Goal: Task Accomplishment & Management: Complete application form

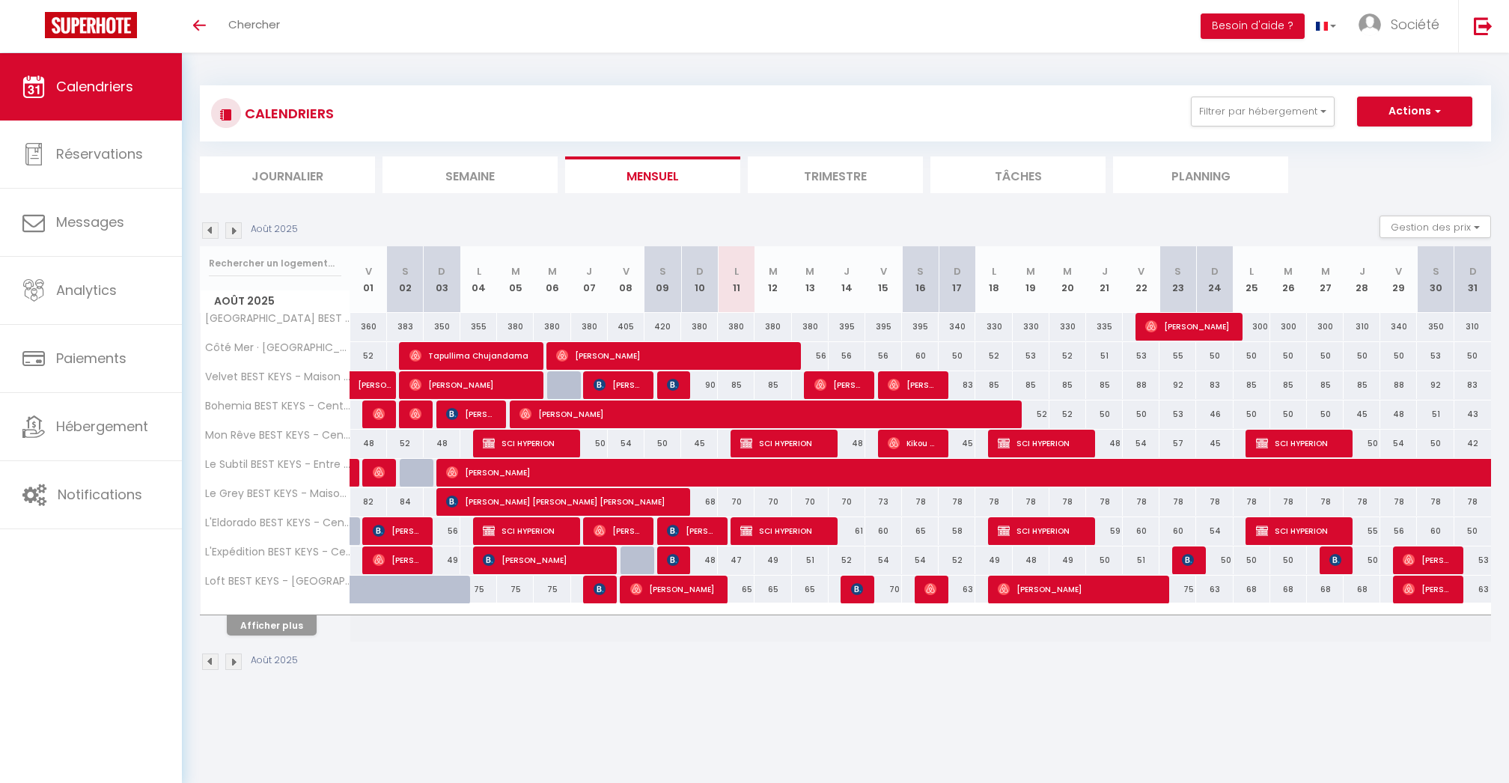
click at [284, 615] on button "Afficher plus" at bounding box center [272, 625] width 90 height 20
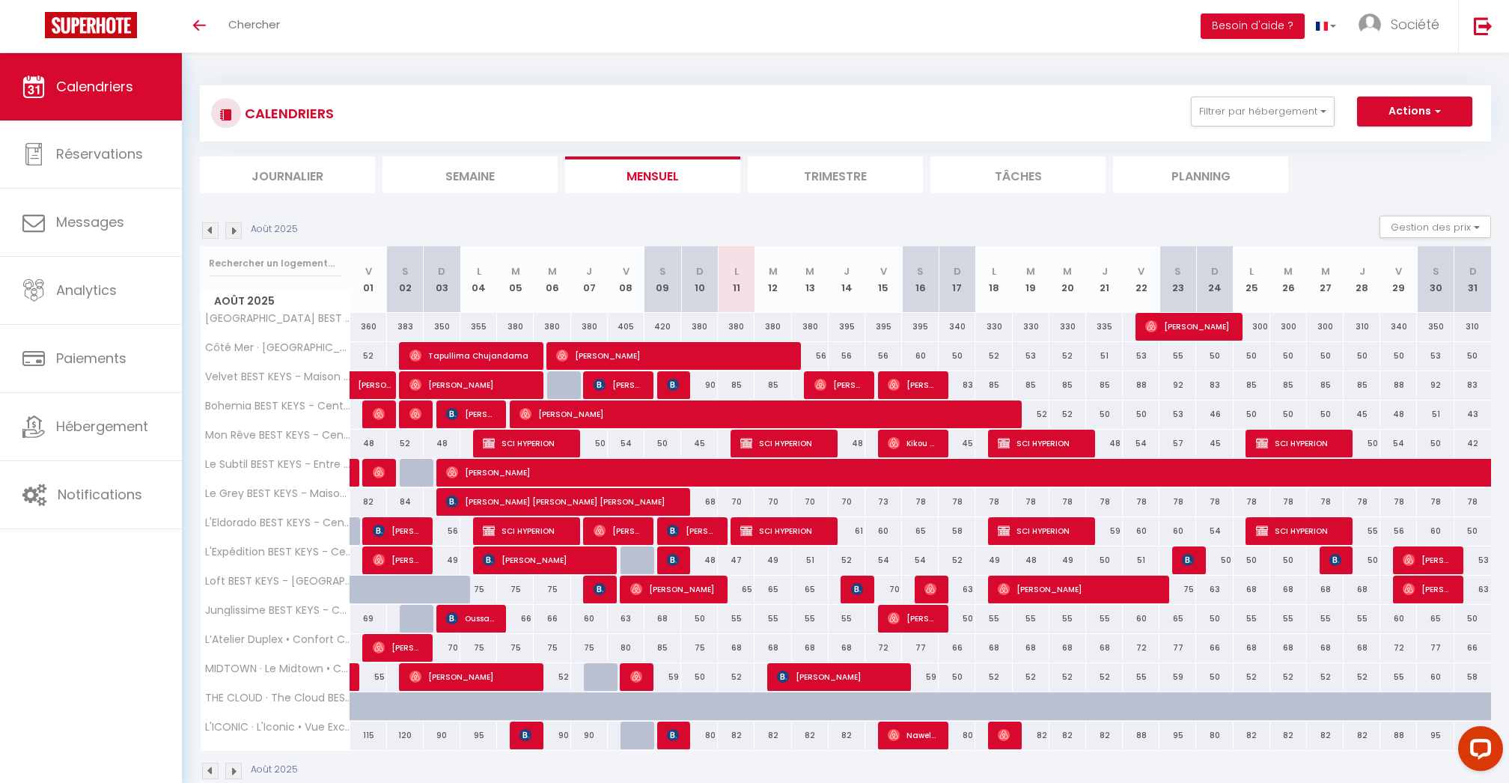
click at [665, 46] on div "Toggle menubar Chercher BUTTON Besoin d'aide ? Société Paramètres Équipe" at bounding box center [803, 26] width 1389 height 52
click at [666, 34] on div "Toggle menubar Chercher BUTTON Besoin d'aide ? Société Paramètres Équipe" at bounding box center [803, 26] width 1389 height 52
click at [639, 19] on div "Toggle menubar Chercher BUTTON Besoin d'aide ? Société Paramètres Équipe" at bounding box center [803, 26] width 1389 height 52
click at [236, 28] on span "Chercher" at bounding box center [254, 24] width 52 height 16
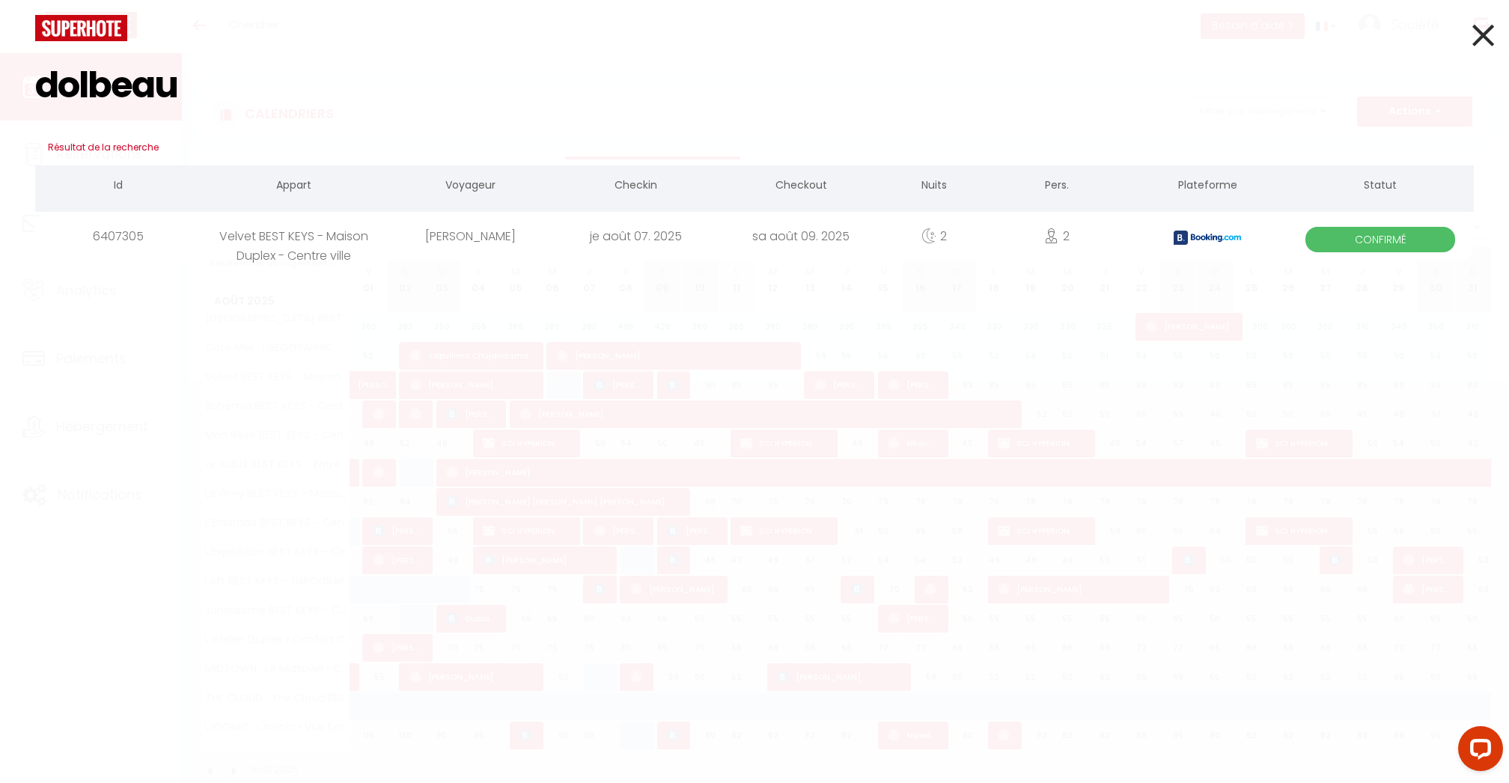
click at [135, 91] on input "dolbeau" at bounding box center [754, 85] width 1438 height 88
paste input "Auböck"
type input "Auböck"
click at [1363, 238] on span "Confirmé" at bounding box center [1380, 239] width 150 height 25
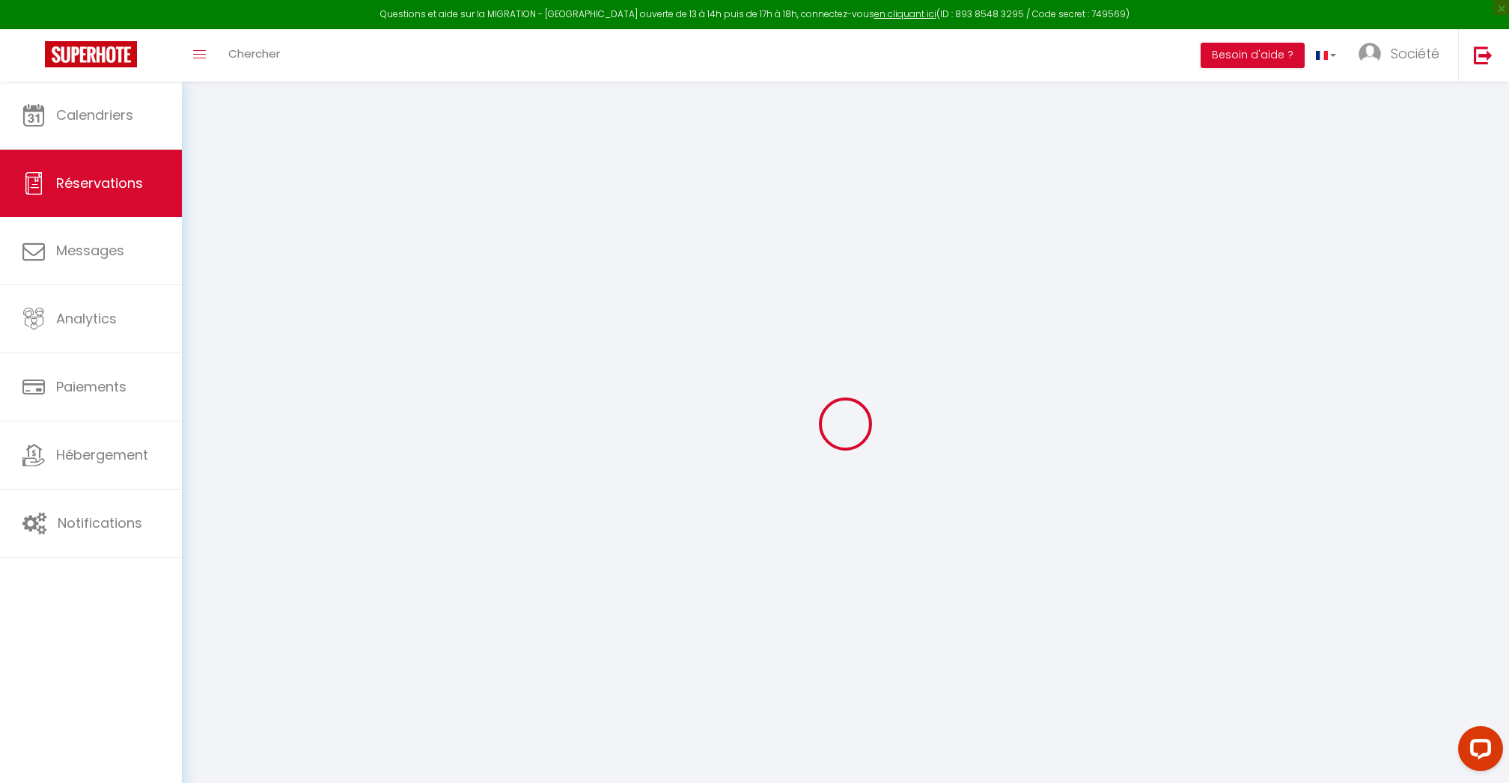
type input "Margit"
type input "Auböck"
type input "mauboc.442532@guest.booking.com"
type input "+436765793544"
type input "Paul-Wintersbergergasse 1A"
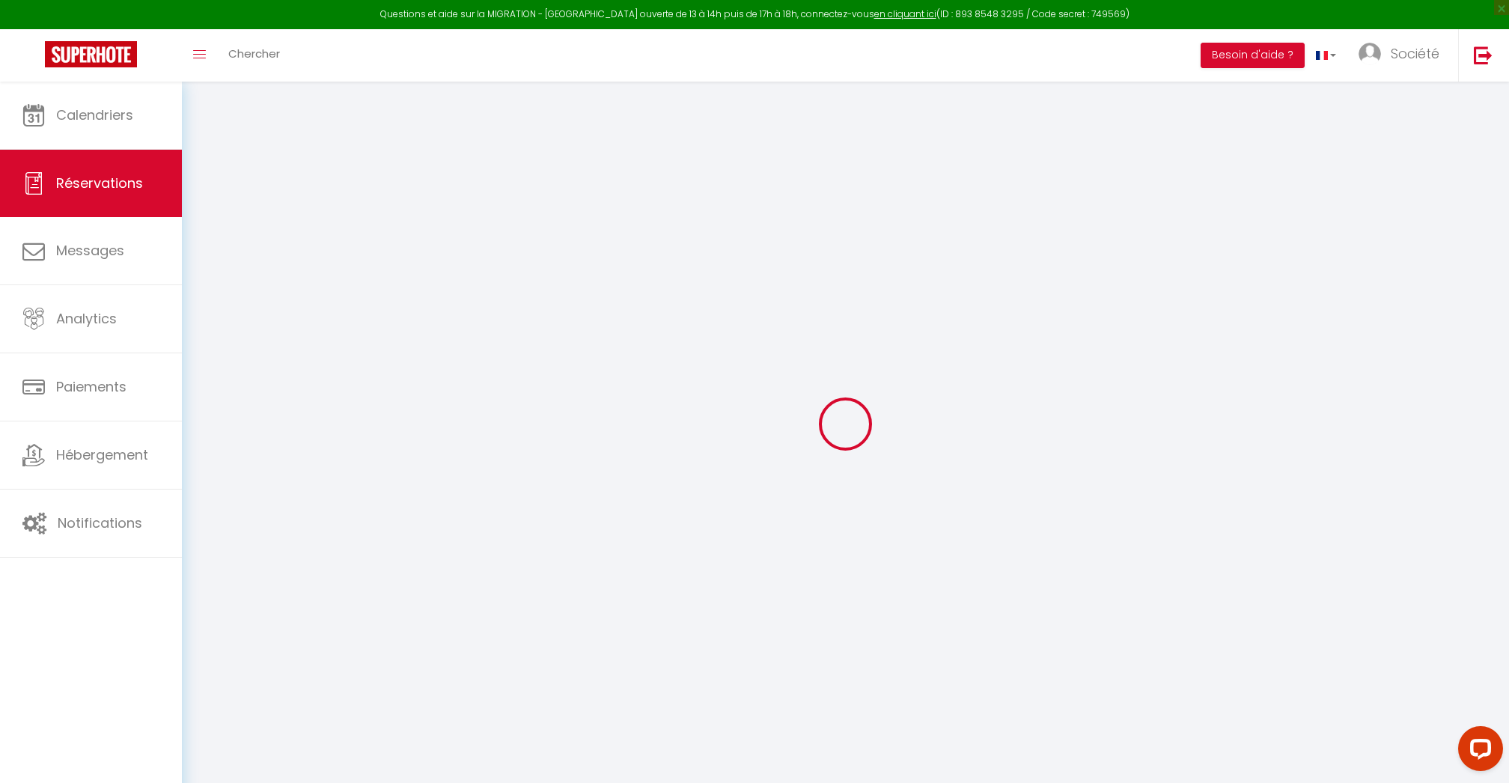
type input "Purkersdorf"
select select "AT"
type input "1"
type input "28.77"
type input "2.8"
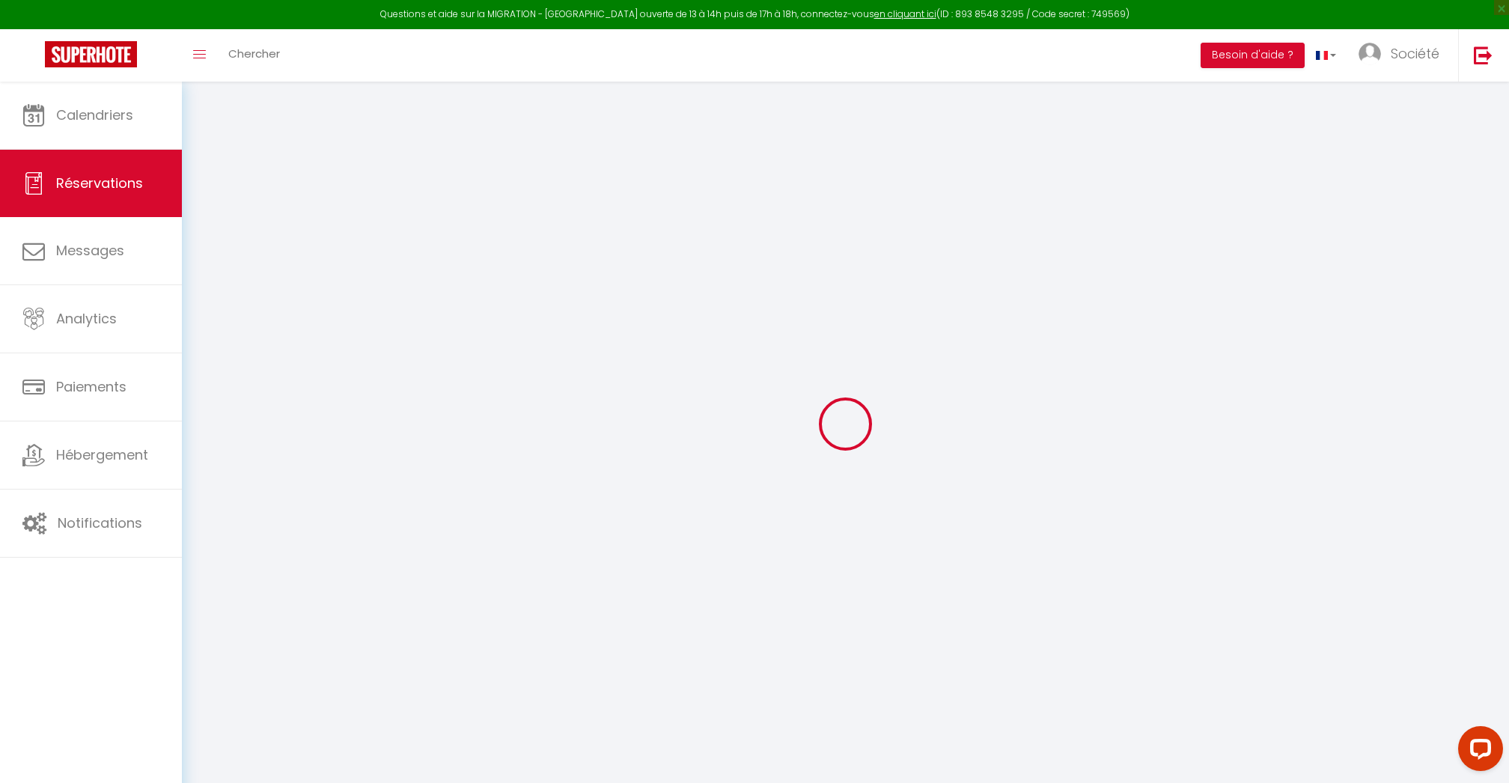
select select "39288"
select select "1"
select select
type input "2"
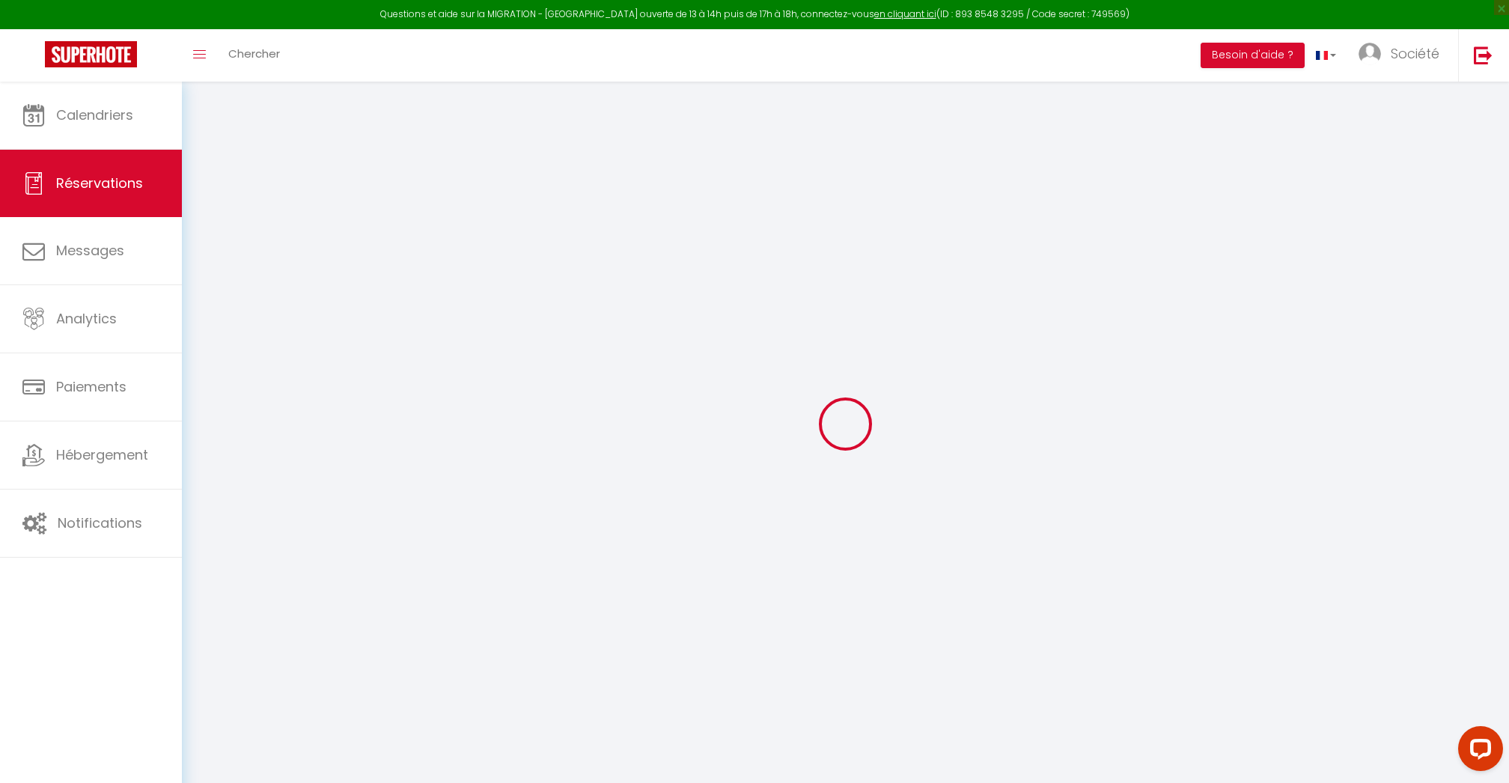
type input "1"
select select "12"
select select "15"
type input "145.8"
checkbox input "false"
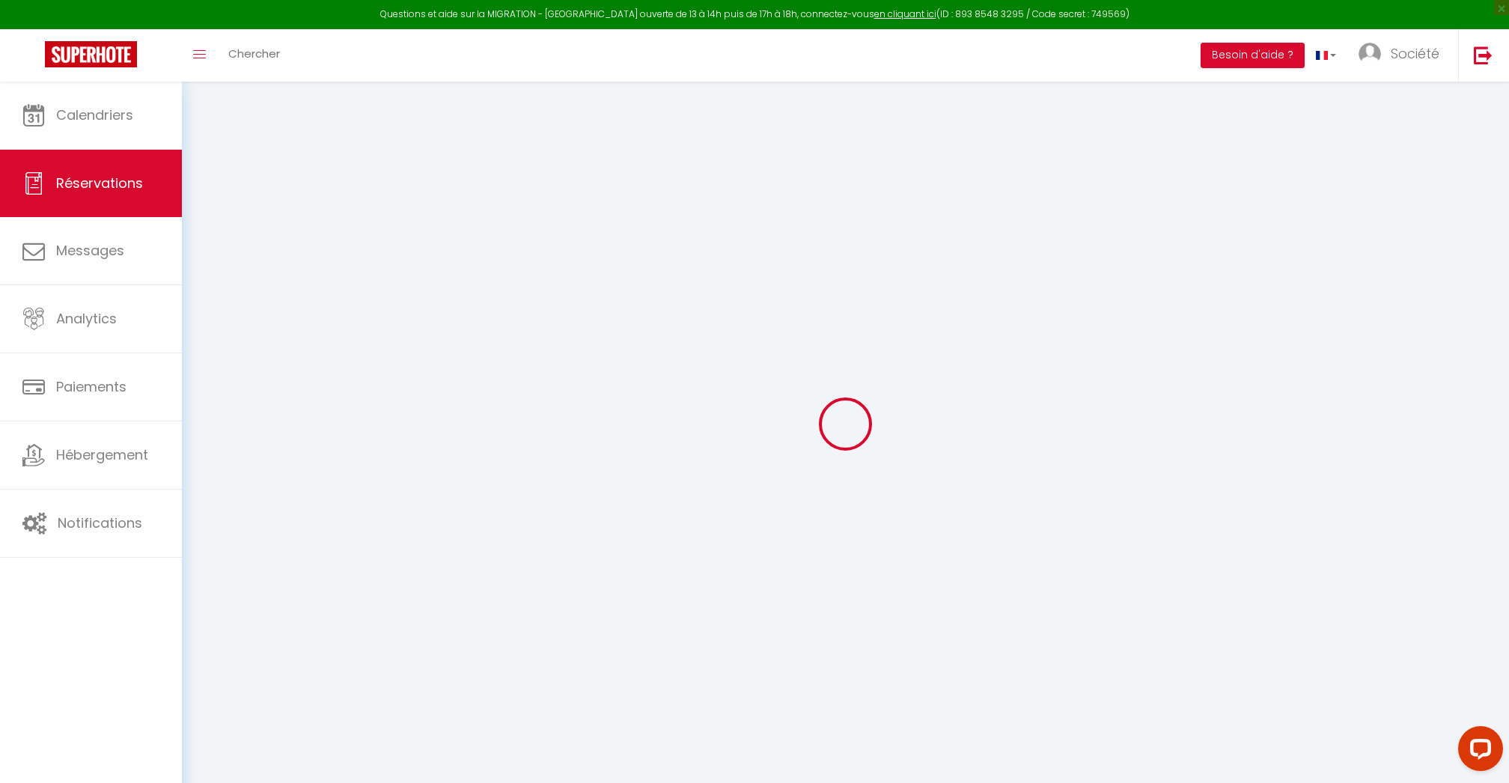
type input "0"
select select "2"
type input "43"
type input "0"
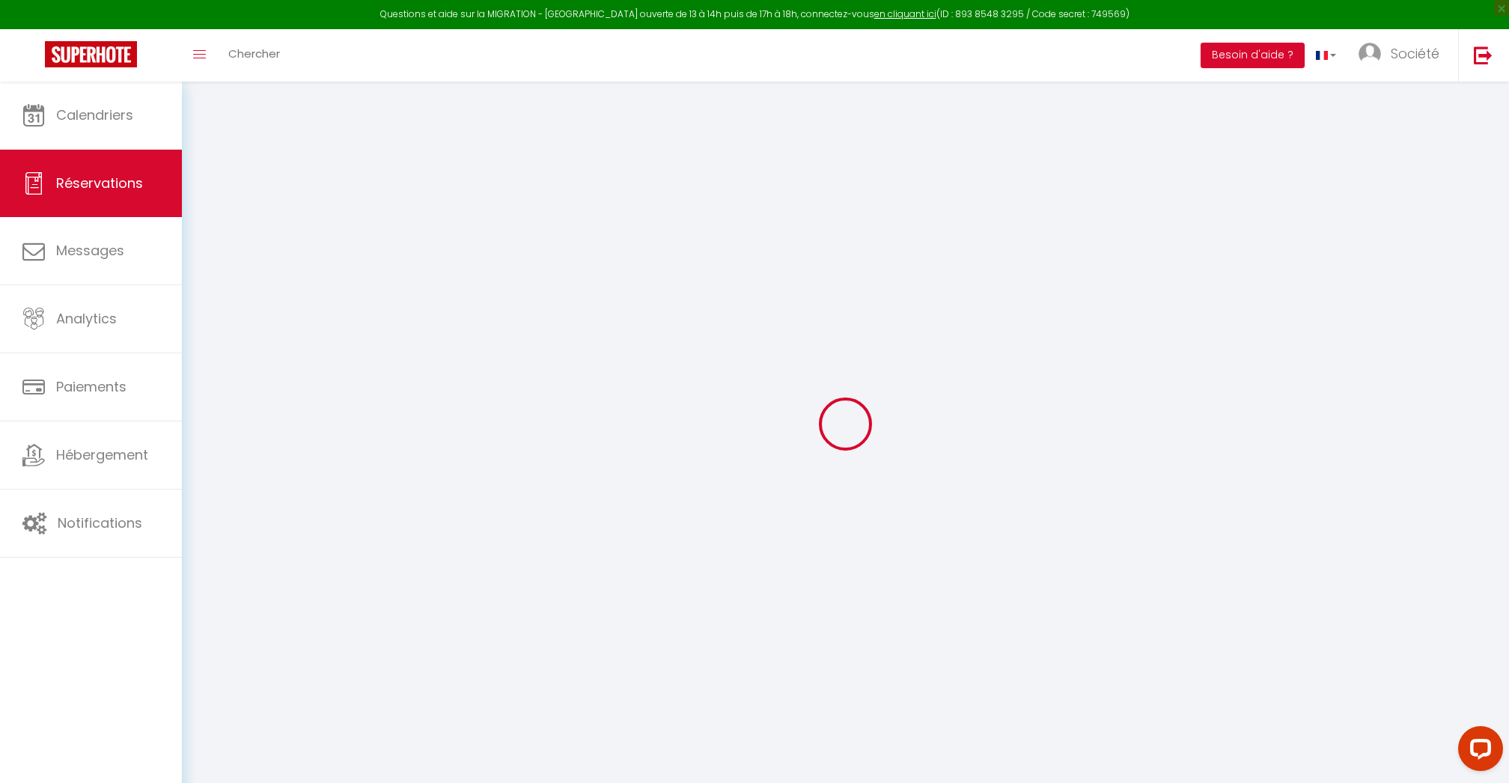
select select
checkbox input "false"
select select
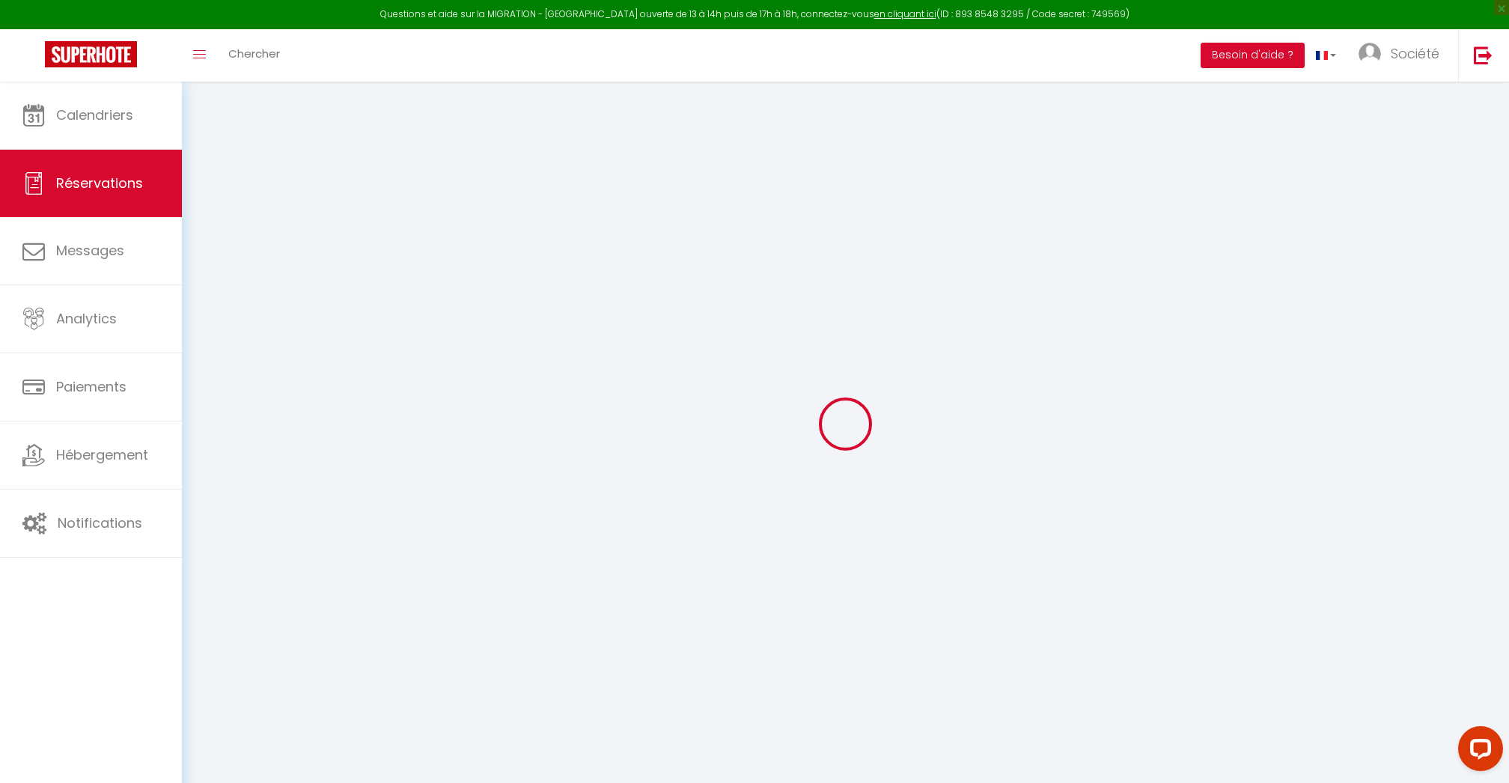
checkbox input "false"
select select
checkbox input "false"
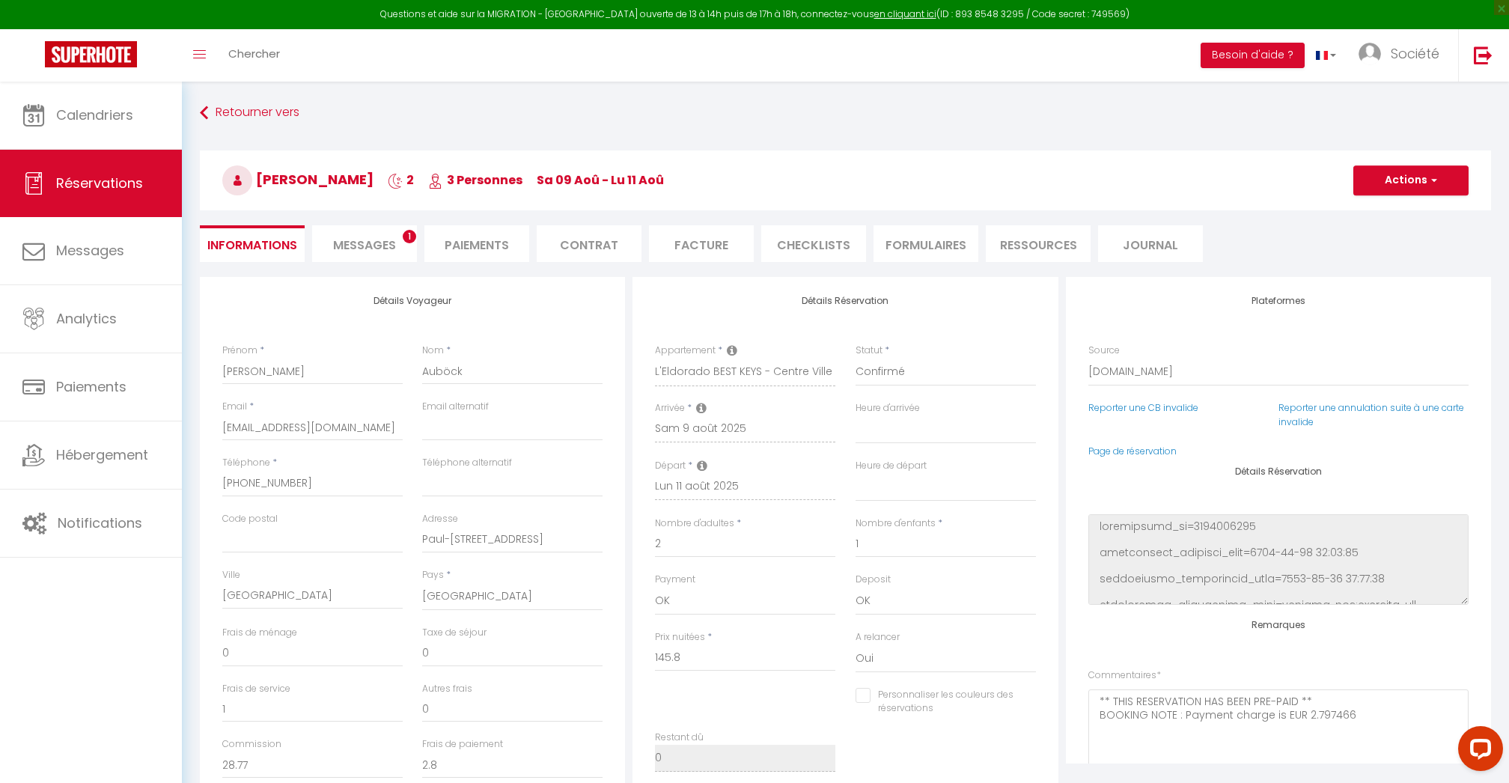
type input "45"
type input "8.02"
select select
checkbox input "false"
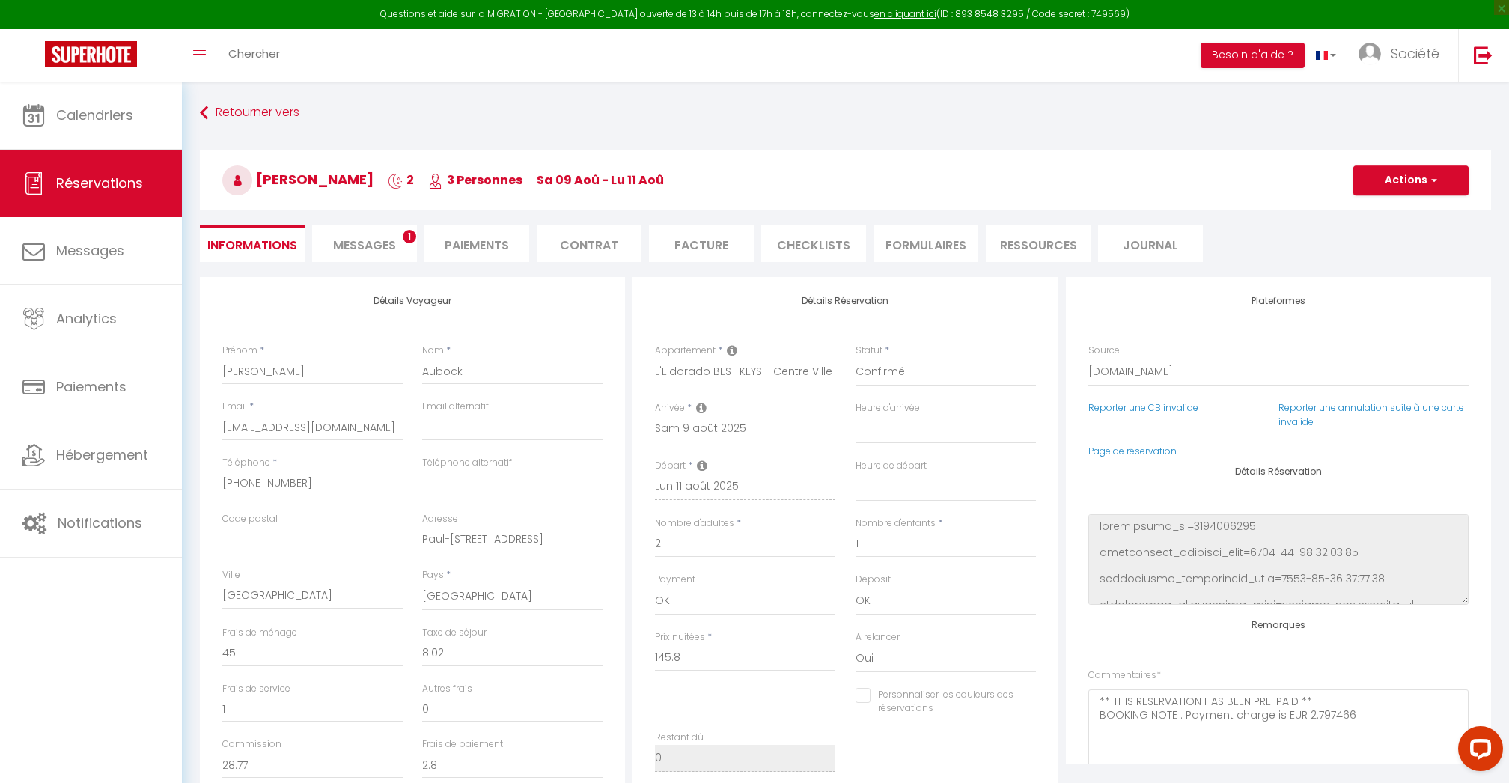
select select
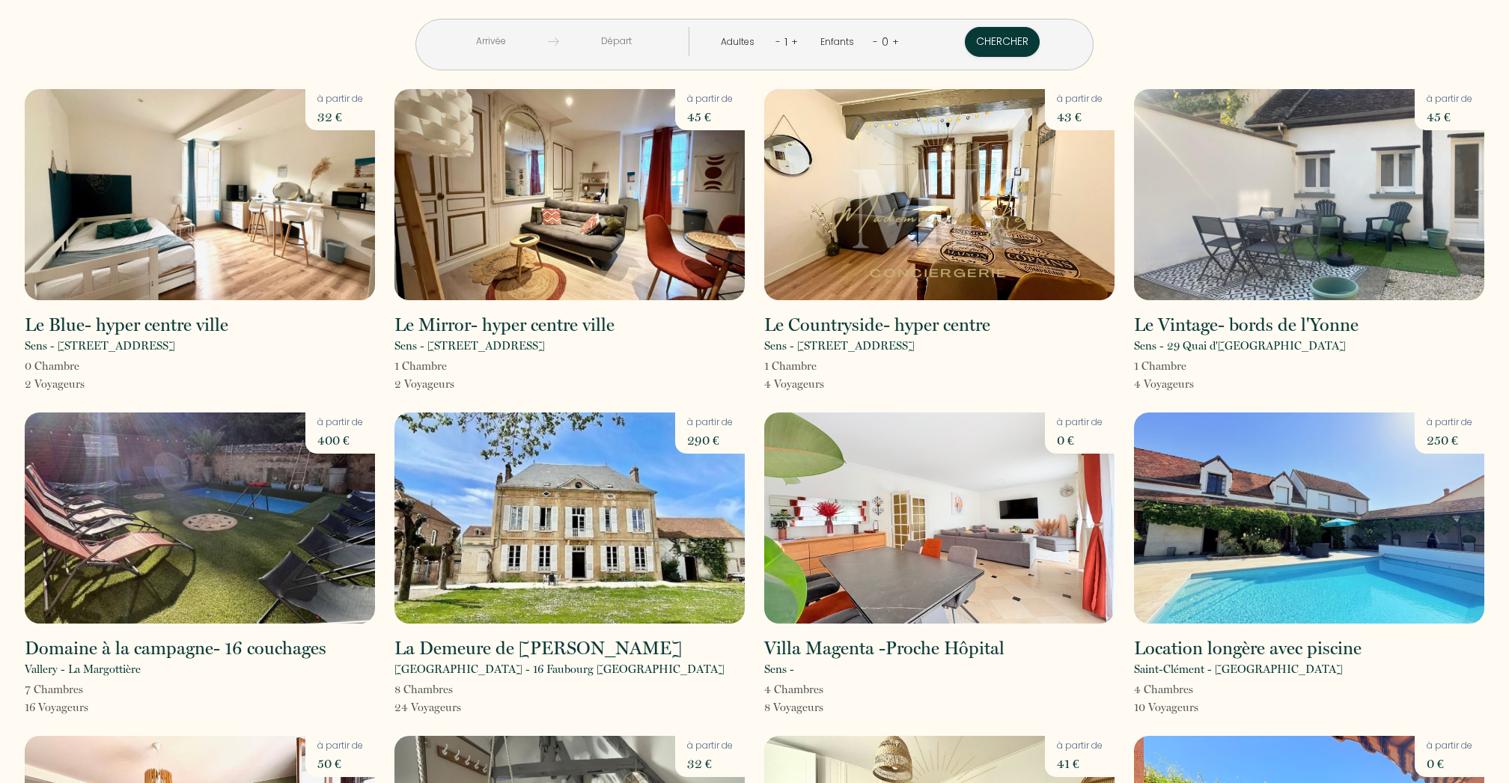
click at [1109, 198] on img at bounding box center [939, 194] width 350 height 211
